Goal: Navigation & Orientation: Find specific page/section

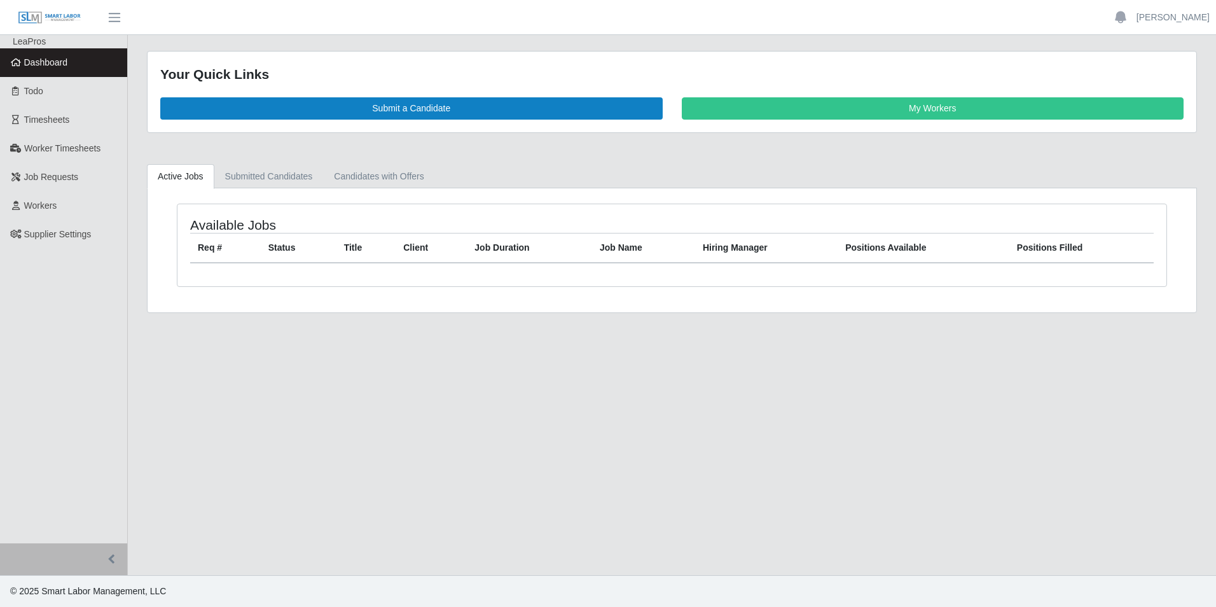
drag, startPoint x: 0, startPoint y: 0, endPoint x: 48, endPoint y: 67, distance: 82.0
click at [48, 67] on span "Dashboard" at bounding box center [46, 62] width 44 height 10
click at [48, 63] on span "Dashboard" at bounding box center [46, 62] width 44 height 10
